Goal: Check status: Check status

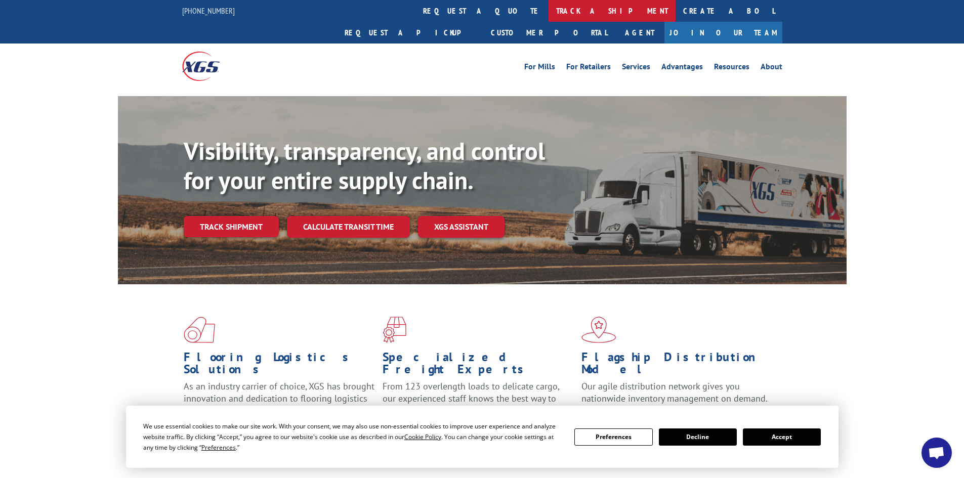
click at [548, 11] on link "track a shipment" at bounding box center [611, 11] width 127 height 22
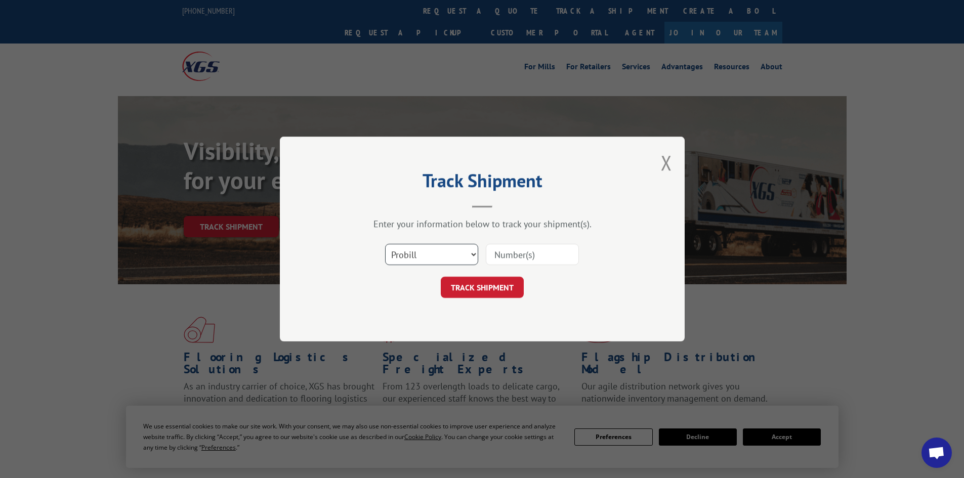
click at [443, 258] on select "Select category... Probill BOL PO" at bounding box center [431, 254] width 93 height 21
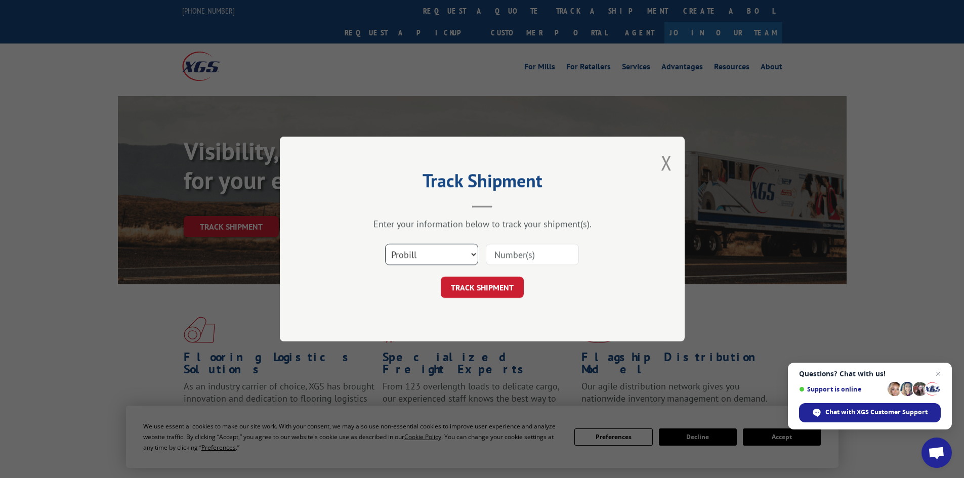
select select "bol"
click at [385, 244] on select "Select category... Probill BOL PO" at bounding box center [431, 254] width 93 height 21
click at [519, 258] on input at bounding box center [532, 254] width 93 height 21
paste input "5199287"
type input "5199287"
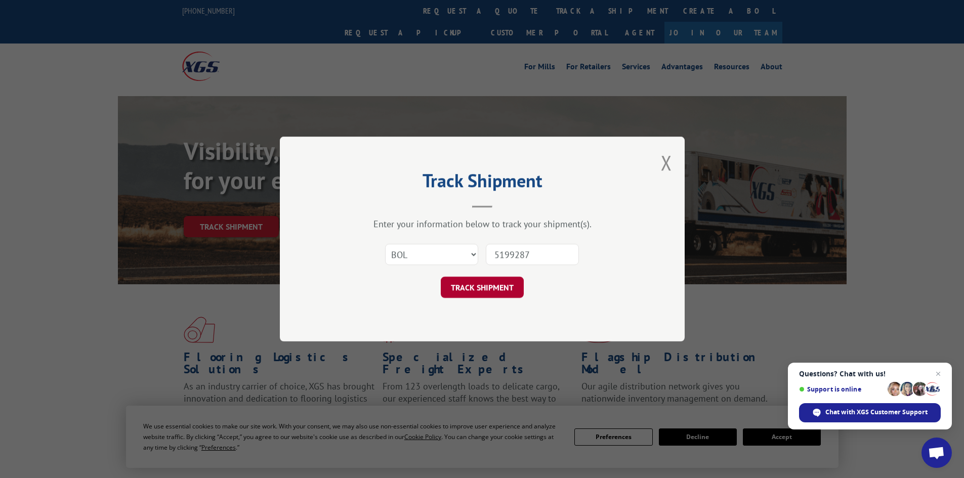
click at [499, 283] on button "TRACK SHIPMENT" at bounding box center [482, 287] width 83 height 21
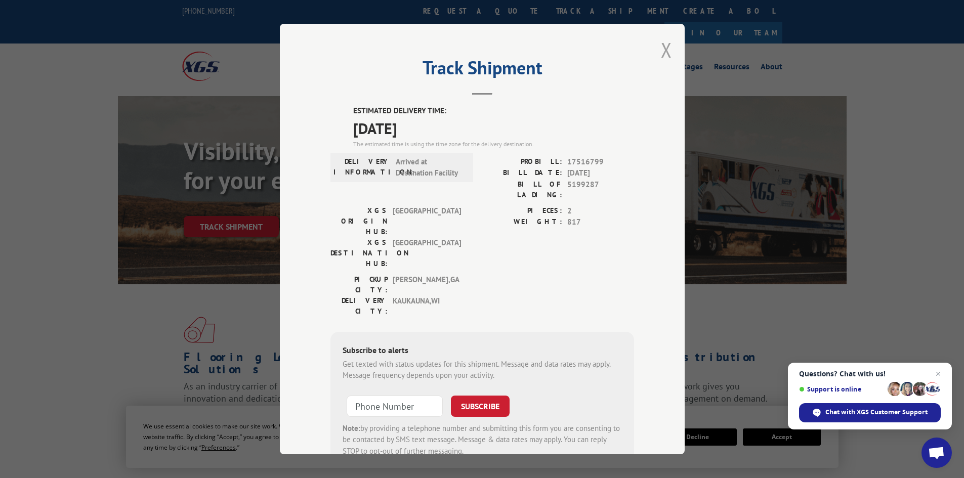
click at [661, 48] on button "Close modal" at bounding box center [666, 49] width 11 height 27
